Goal: Transaction & Acquisition: Purchase product/service

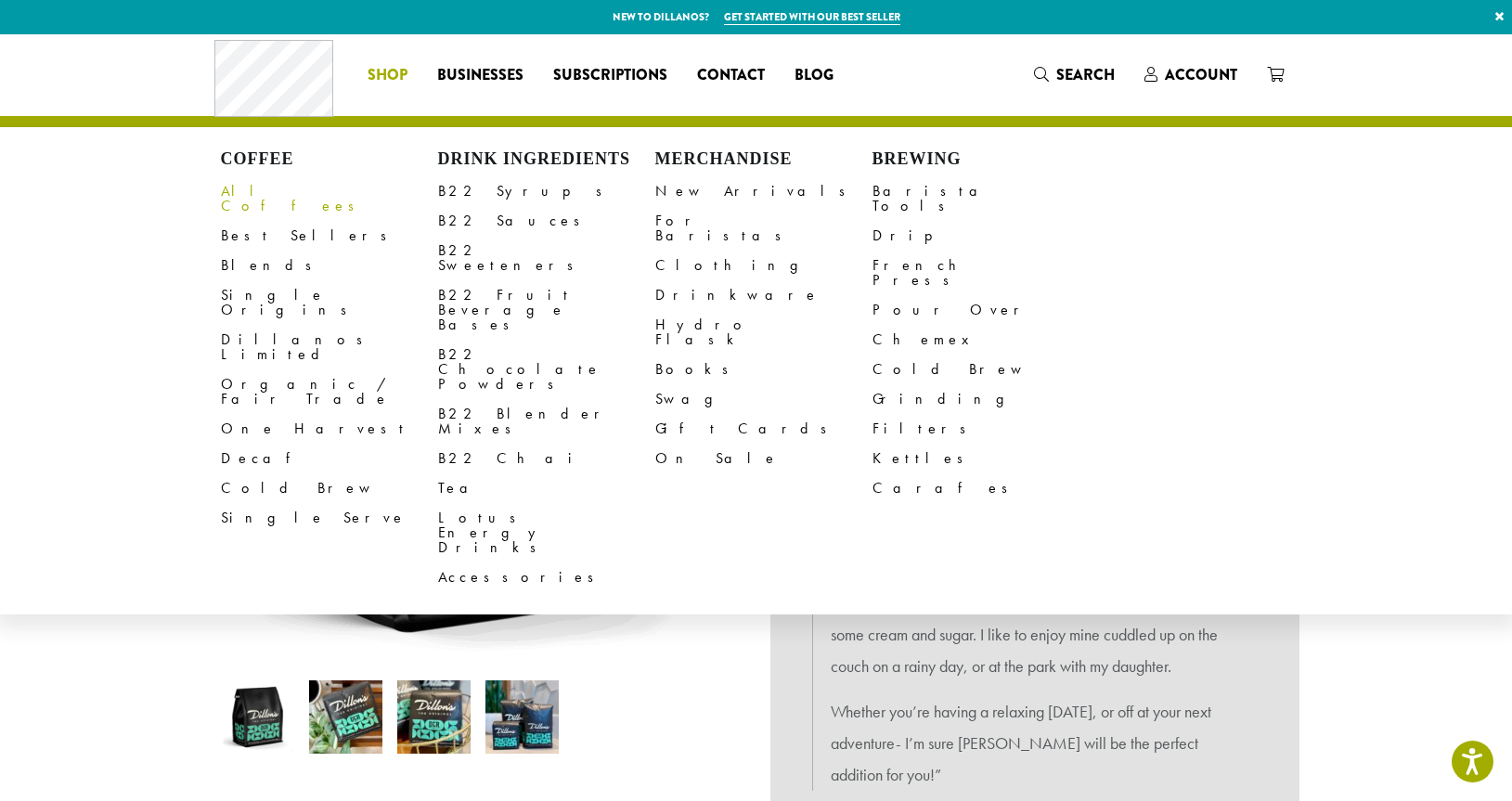
click at [251, 189] on link "All Coffees" at bounding box center [330, 198] width 217 height 45
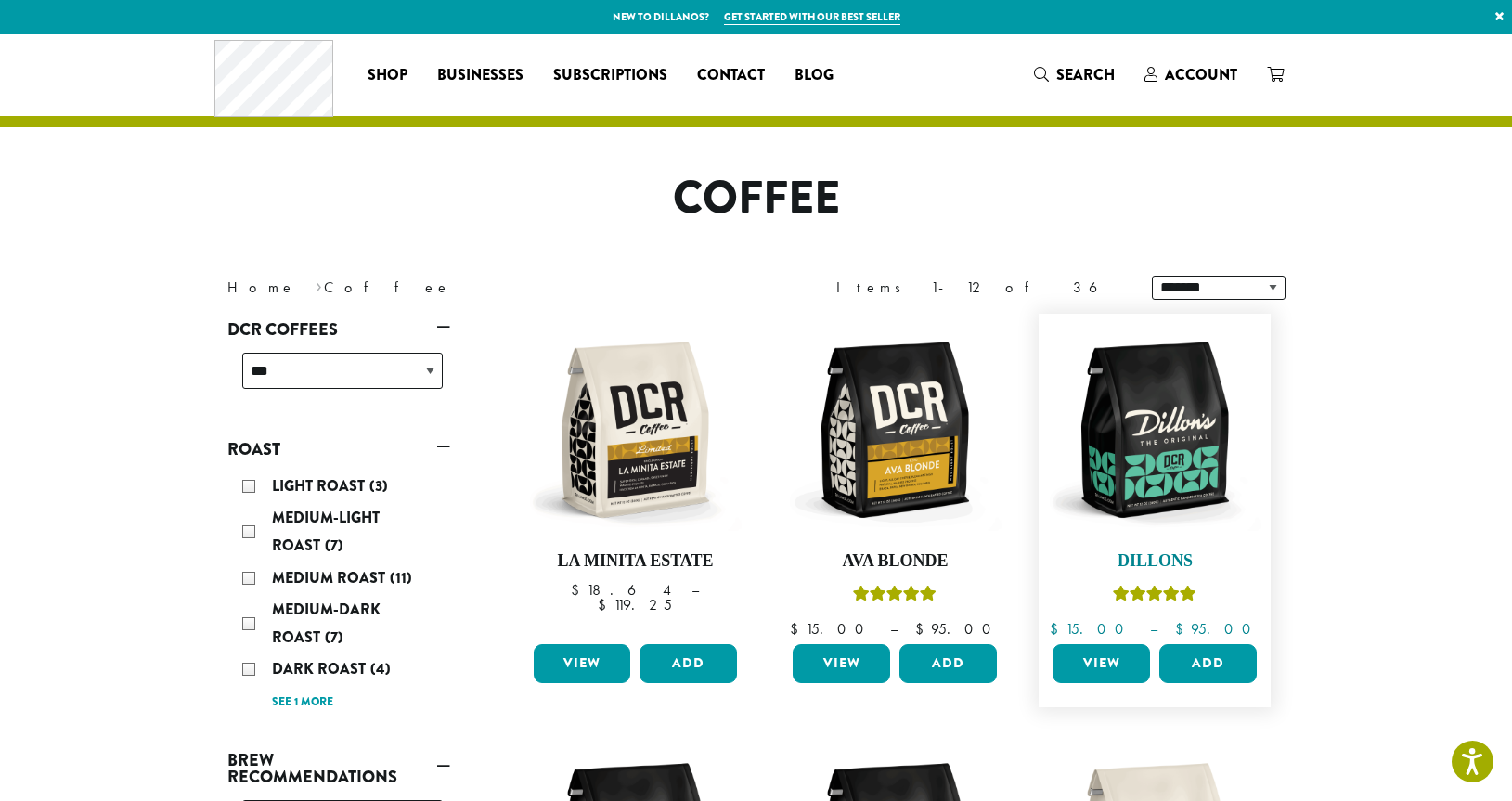
click at [1150, 505] on img at bounding box center [1154, 430] width 214 height 214
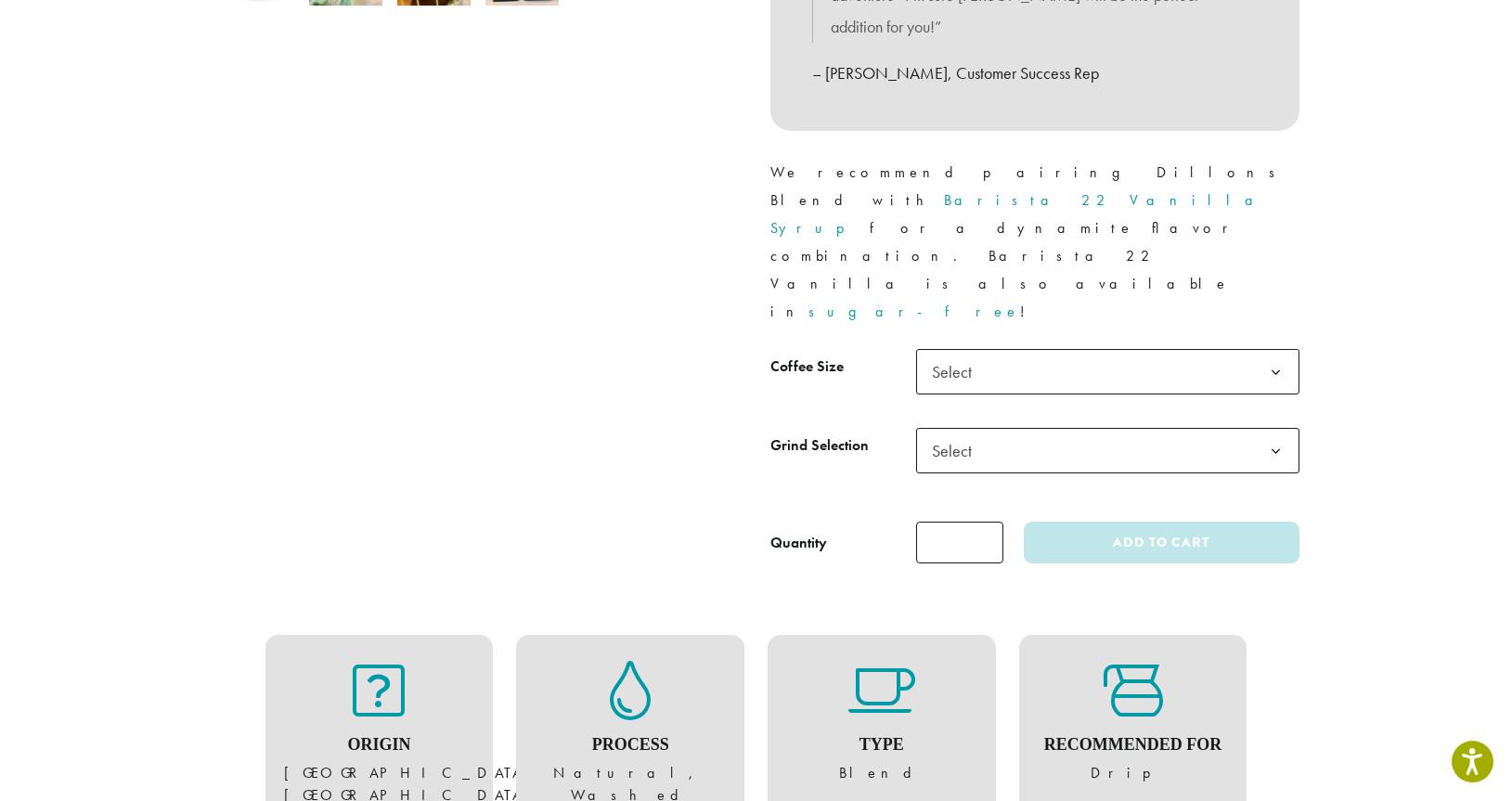
scroll to position [757, 0]
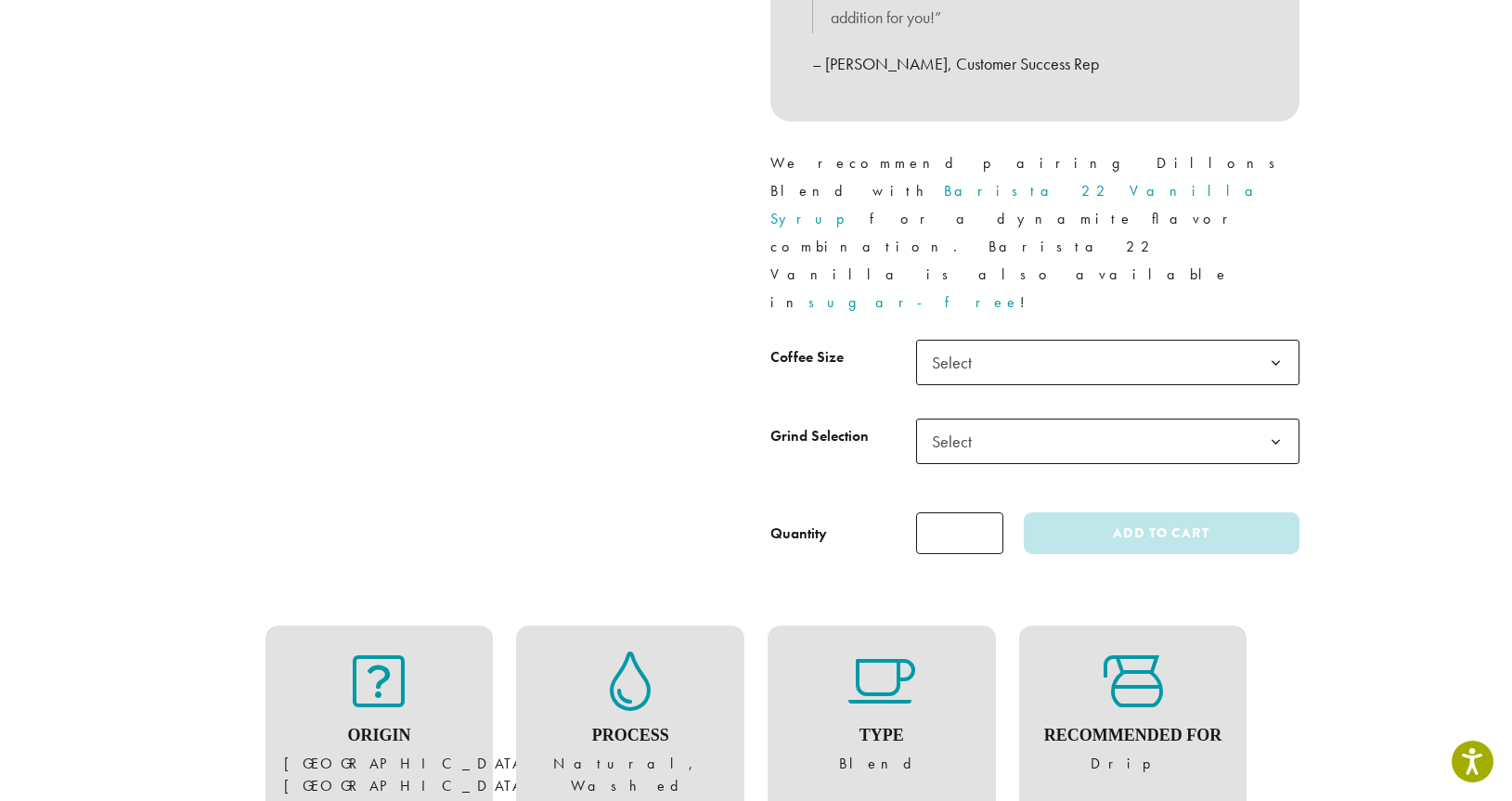
click at [1277, 340] on b at bounding box center [1276, 363] width 46 height 46
